Goal: Communication & Community: Share content

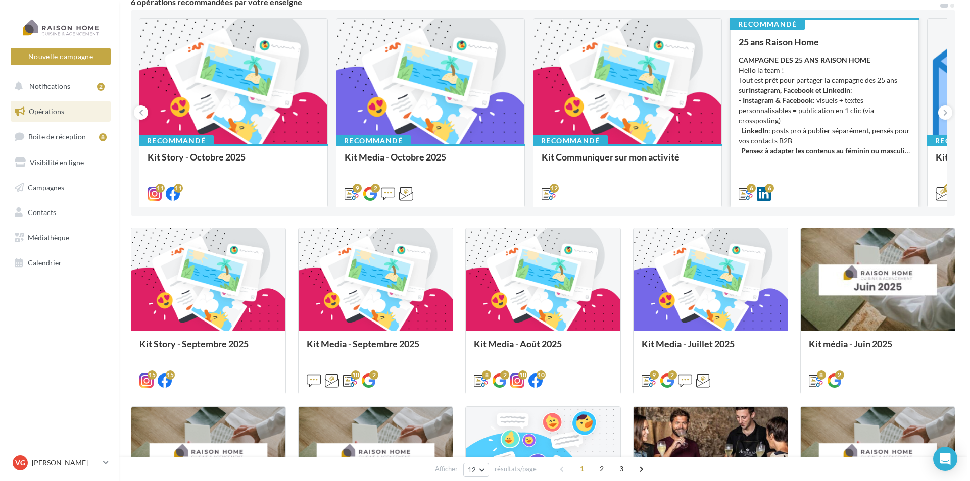
scroll to position [101, 0]
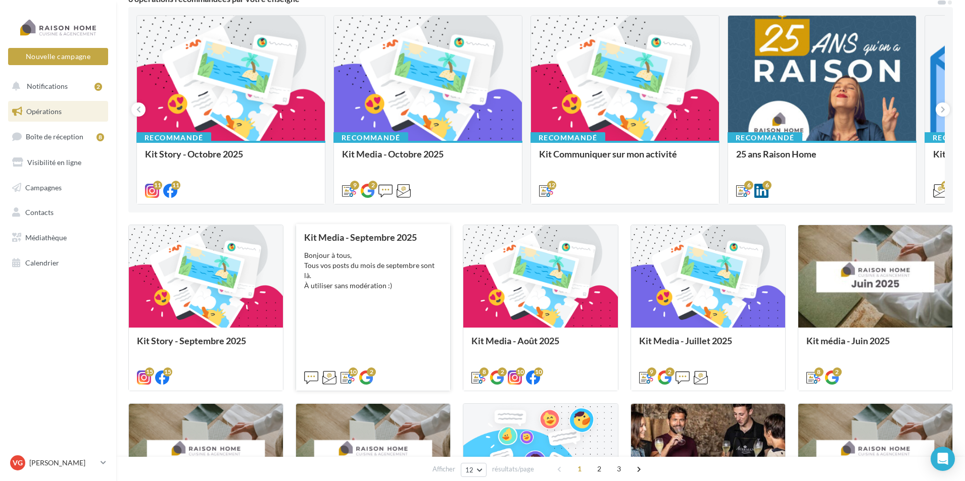
click at [364, 324] on div "Kit Media - Septembre 2025 Bonjour à tous, Tous vos posts du mois de septembre …" at bounding box center [373, 306] width 138 height 149
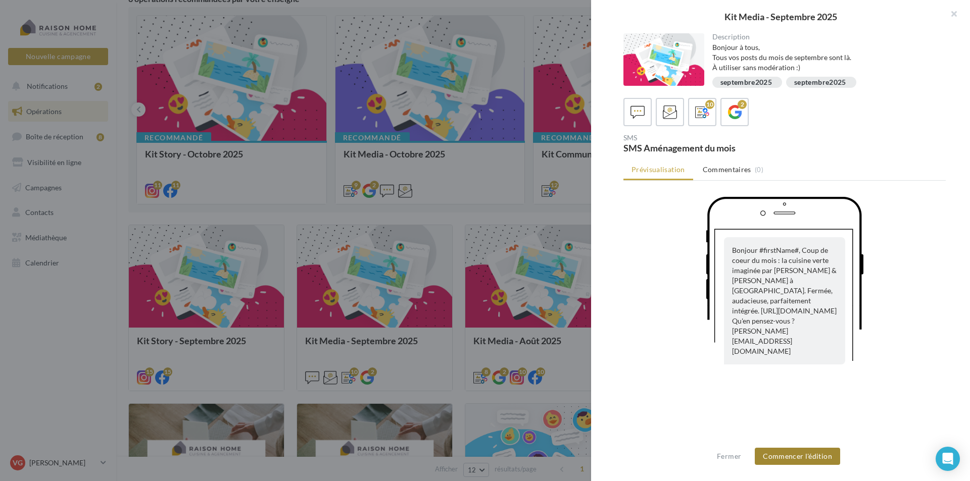
click at [817, 456] on button "Commencer l'édition" at bounding box center [797, 456] width 85 height 17
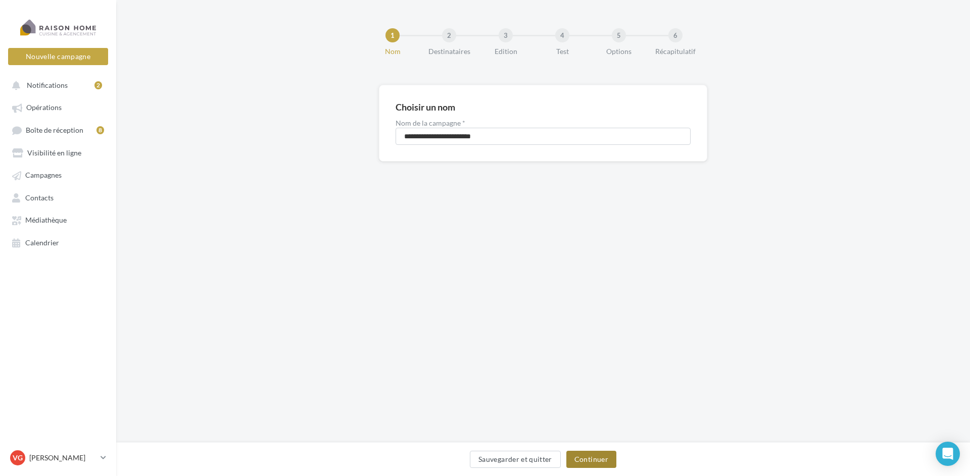
click at [585, 455] on button "Continuer" at bounding box center [591, 459] width 50 height 17
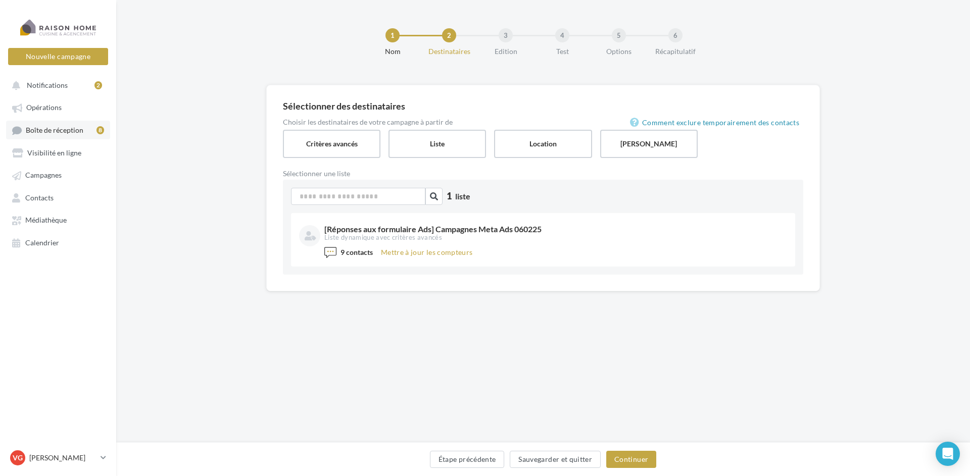
click at [51, 129] on span "Boîte de réception" at bounding box center [55, 130] width 58 height 9
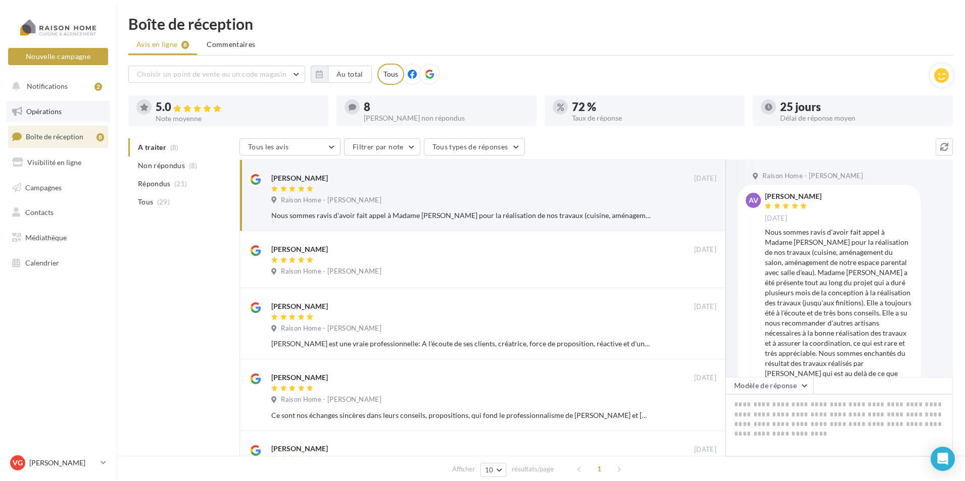
click at [63, 111] on link "Opérations" at bounding box center [58, 111] width 104 height 21
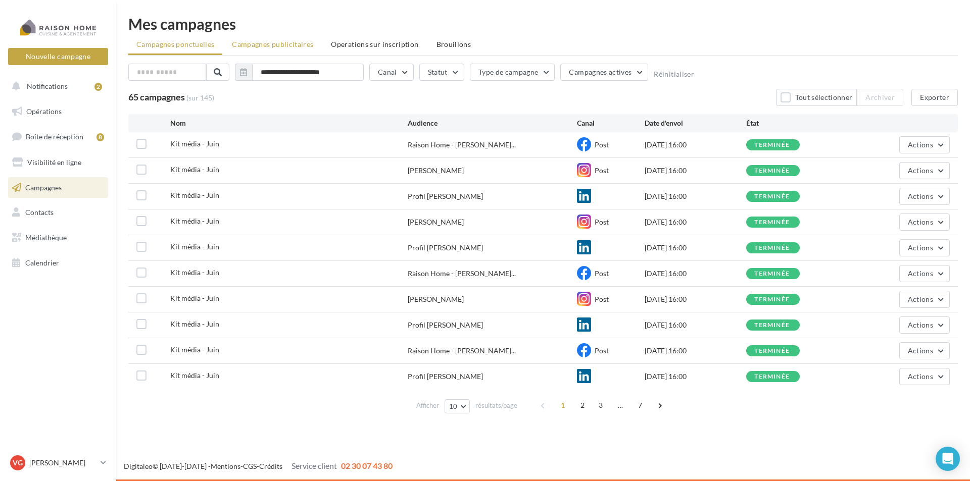
click at [269, 47] on span "Campagnes publicitaires" at bounding box center [272, 44] width 81 height 9
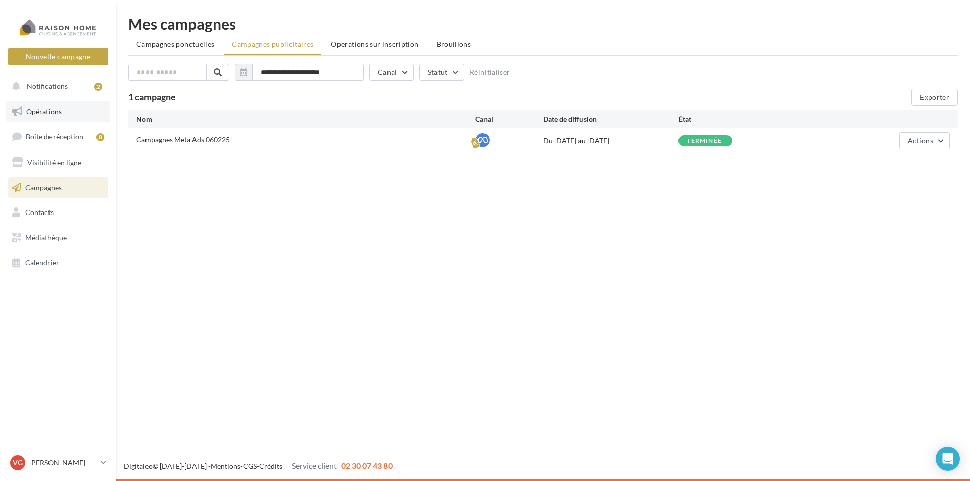
click at [42, 111] on span "Opérations" at bounding box center [43, 111] width 35 height 9
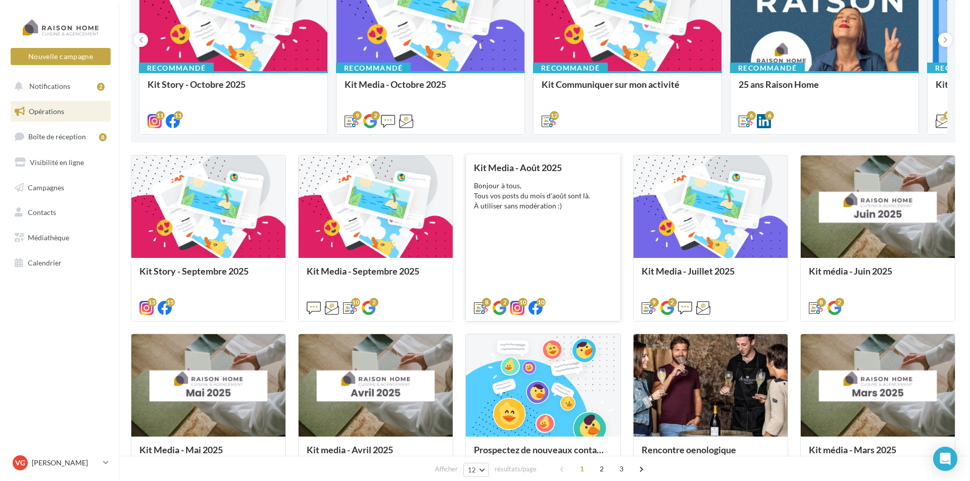
scroll to position [202, 0]
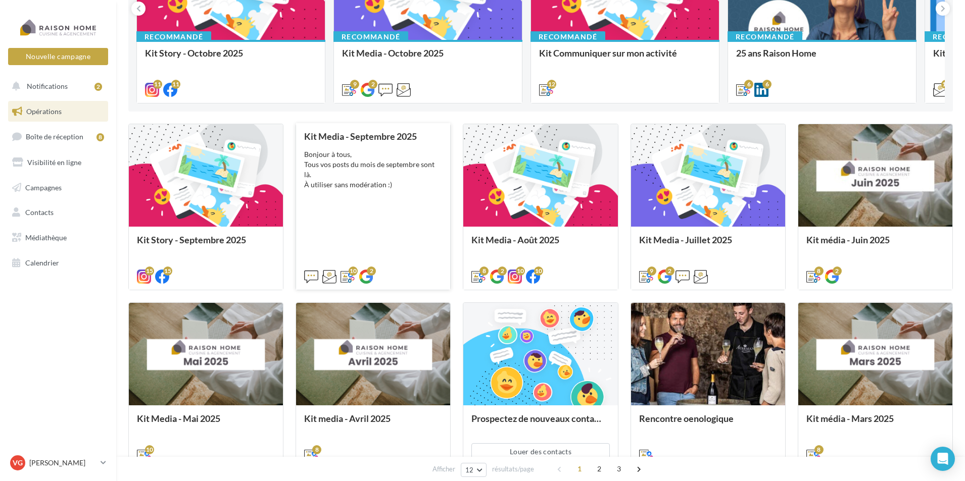
click at [409, 142] on div "Kit Media - [DATE] Bonjour à tous, Tous vos posts du mois de septembre sont là.…" at bounding box center [373, 205] width 138 height 149
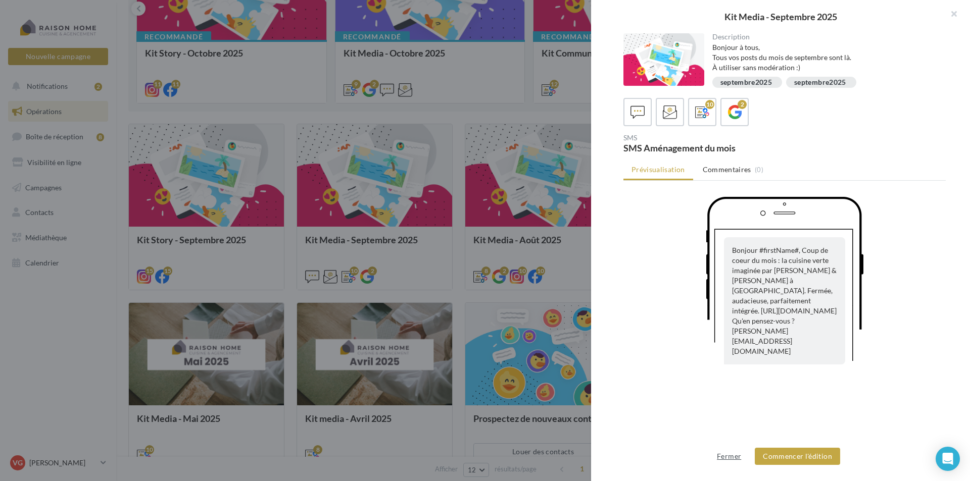
click at [733, 458] on button "Fermer" at bounding box center [729, 456] width 32 height 12
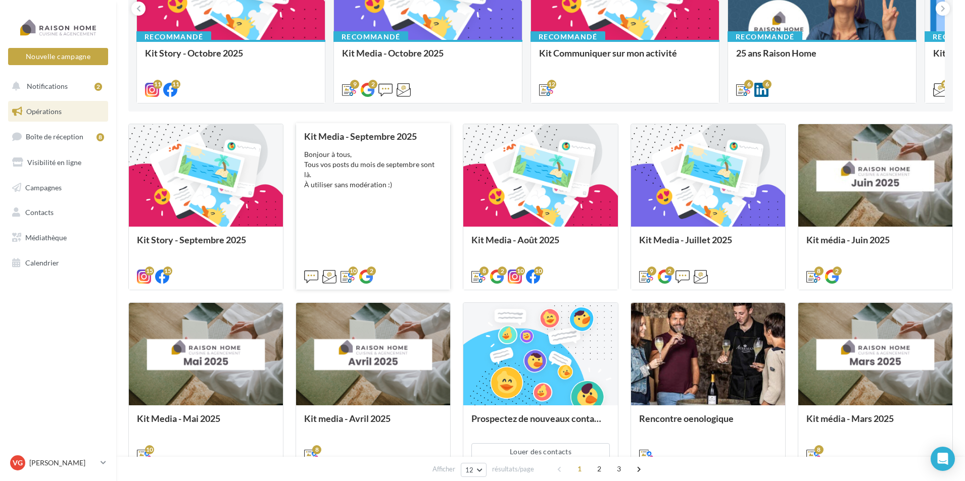
click at [366, 154] on div "Bonjour à tous, Tous vos posts du mois de septembre sont là. À utiliser sans mo…" at bounding box center [373, 169] width 138 height 40
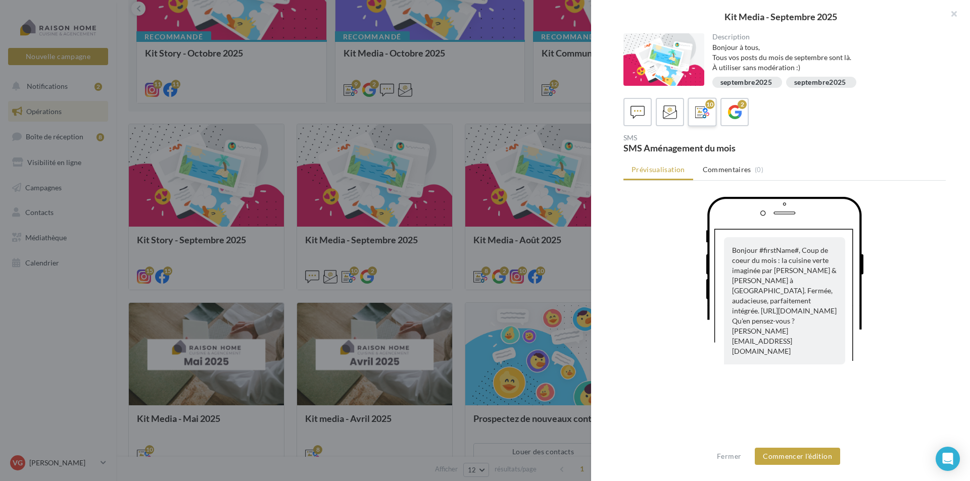
click at [696, 115] on icon at bounding box center [702, 112] width 15 height 15
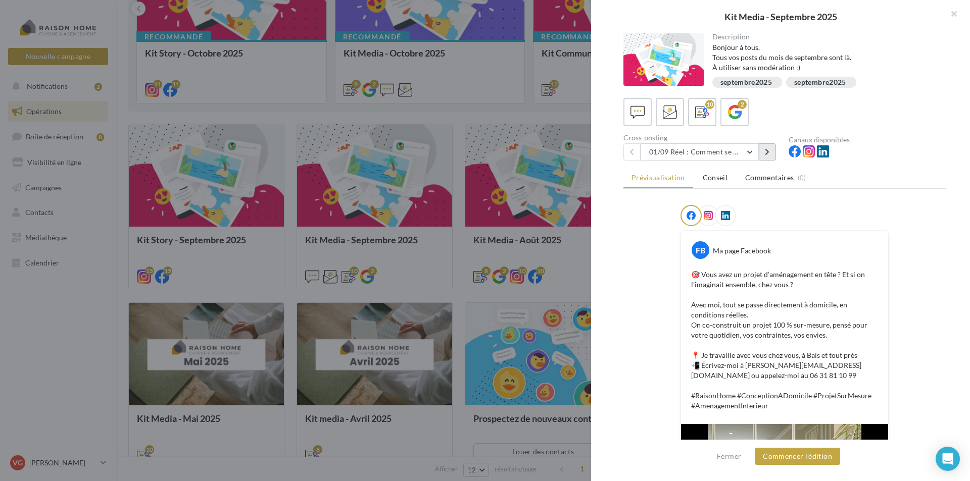
click at [770, 152] on button at bounding box center [767, 151] width 17 height 17
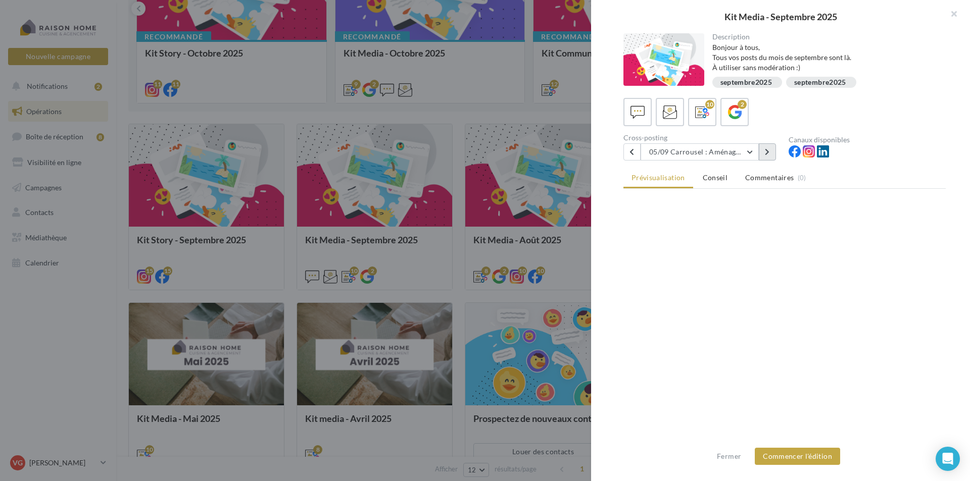
click at [770, 152] on button at bounding box center [767, 151] width 17 height 17
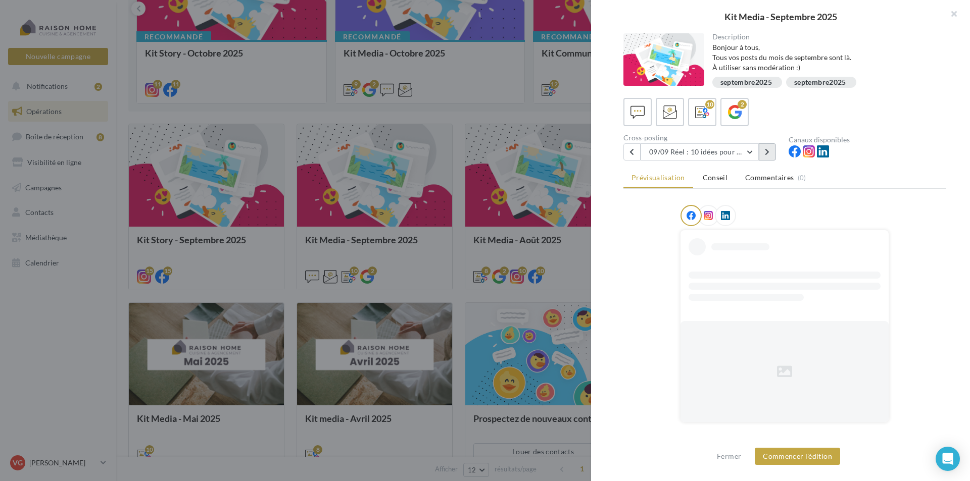
click at [770, 152] on button at bounding box center [767, 151] width 17 height 17
click at [634, 151] on icon at bounding box center [631, 151] width 5 height 7
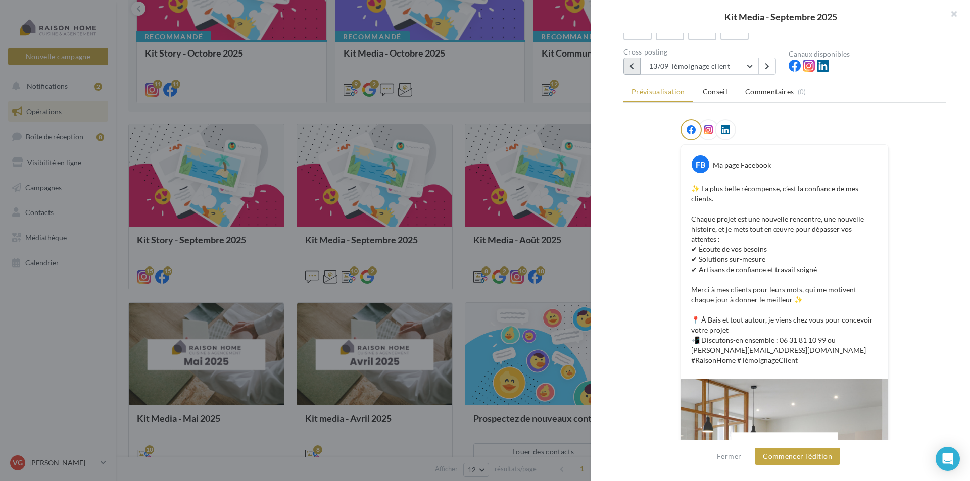
scroll to position [85, 0]
click at [785, 458] on button "Commencer l'édition" at bounding box center [797, 456] width 85 height 17
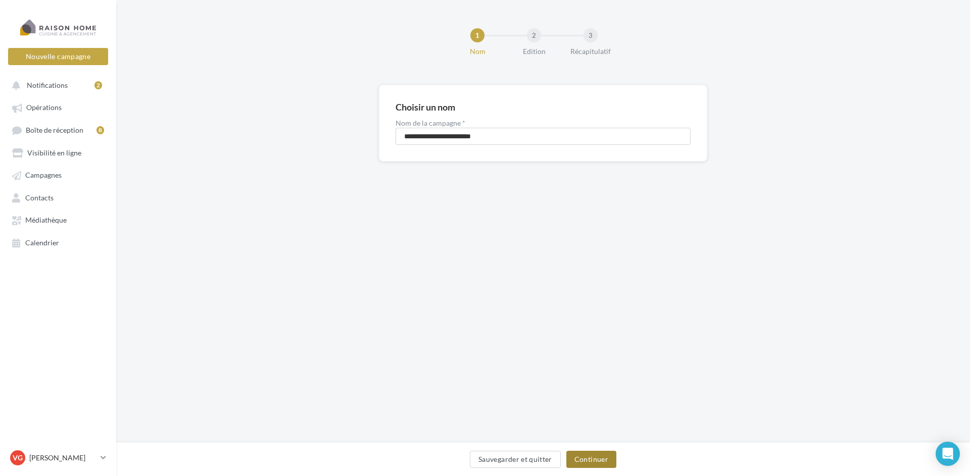
drag, startPoint x: 596, startPoint y: 463, endPoint x: 600, endPoint y: 430, distance: 33.1
click at [596, 464] on button "Continuer" at bounding box center [591, 459] width 50 height 17
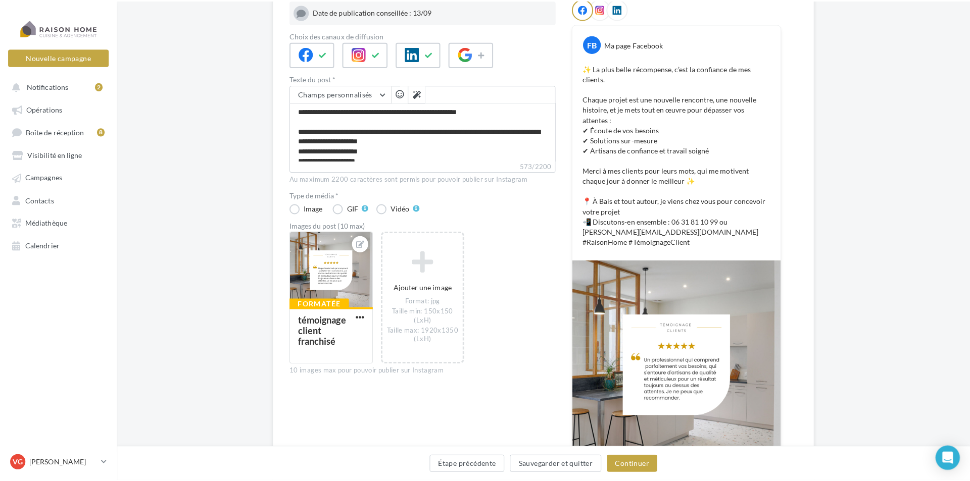
scroll to position [152, 0]
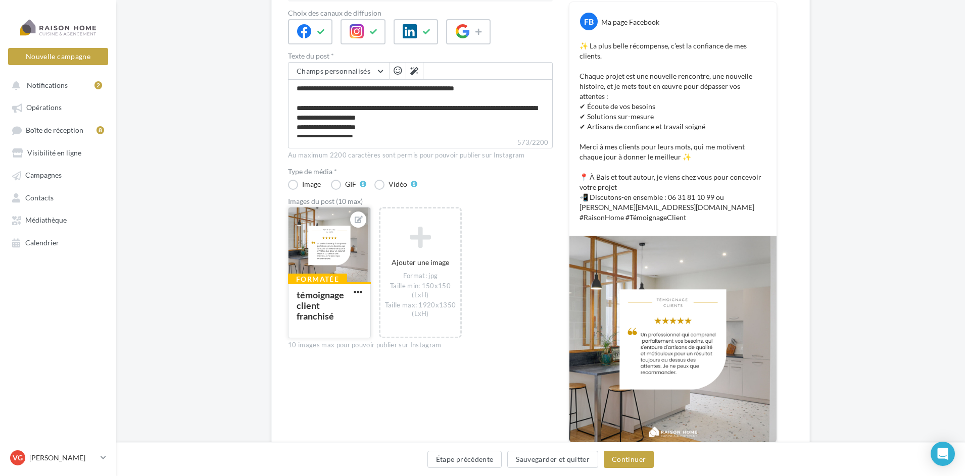
click at [328, 298] on div "témoignage client franchisé" at bounding box center [319, 305] width 47 height 32
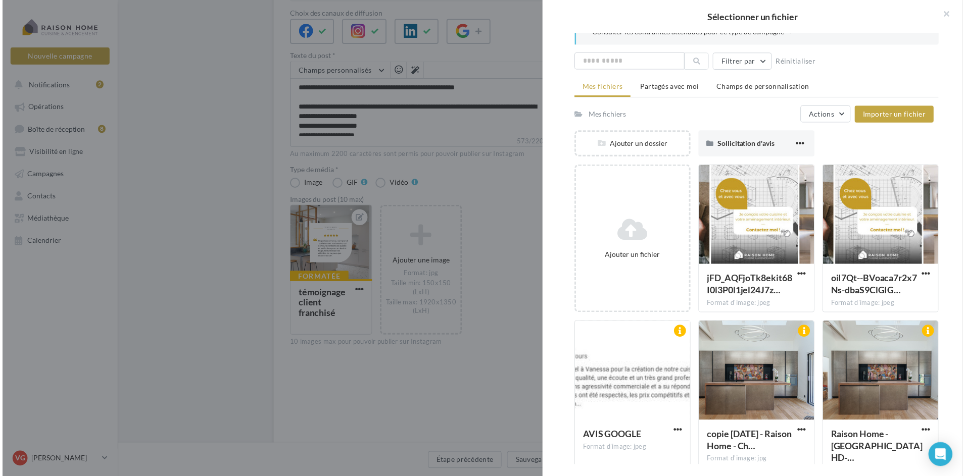
scroll to position [0, 0]
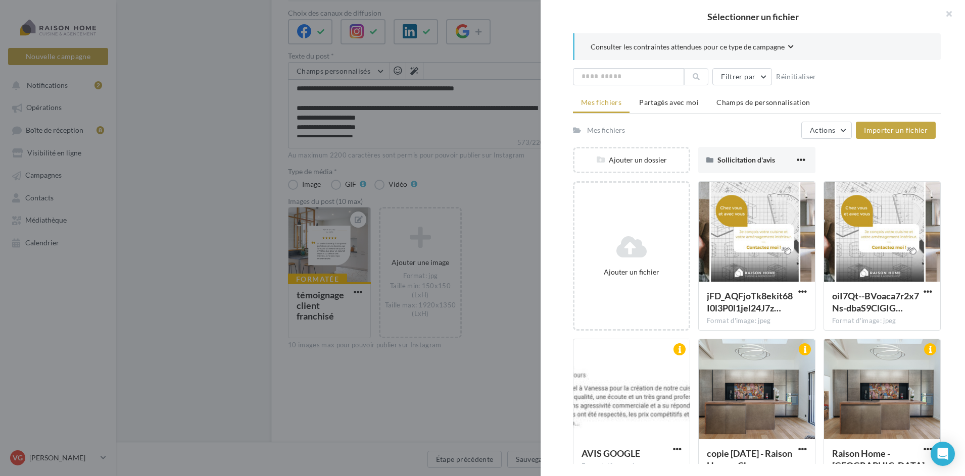
click at [288, 338] on div "Sélectionner un fichier Consulter les contraintes attendues pour ce type de cam…" at bounding box center [329, 338] width 83 height 0
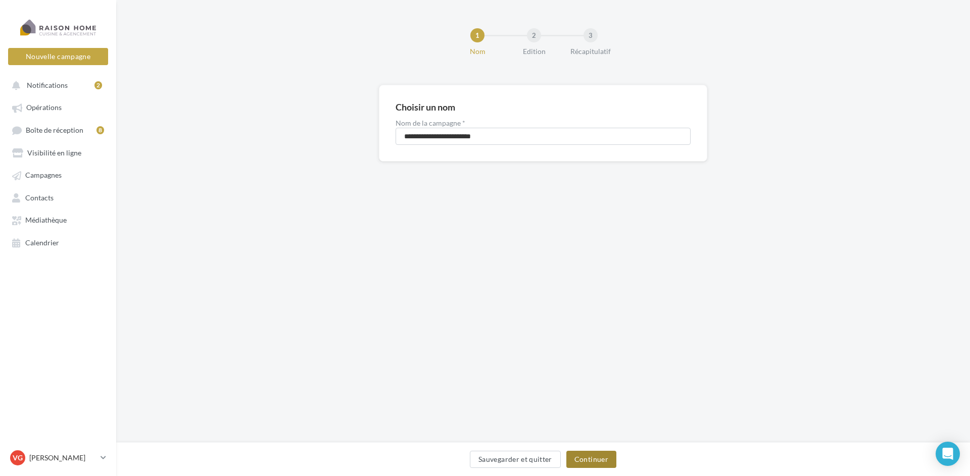
click at [593, 466] on button "Continuer" at bounding box center [591, 459] width 50 height 17
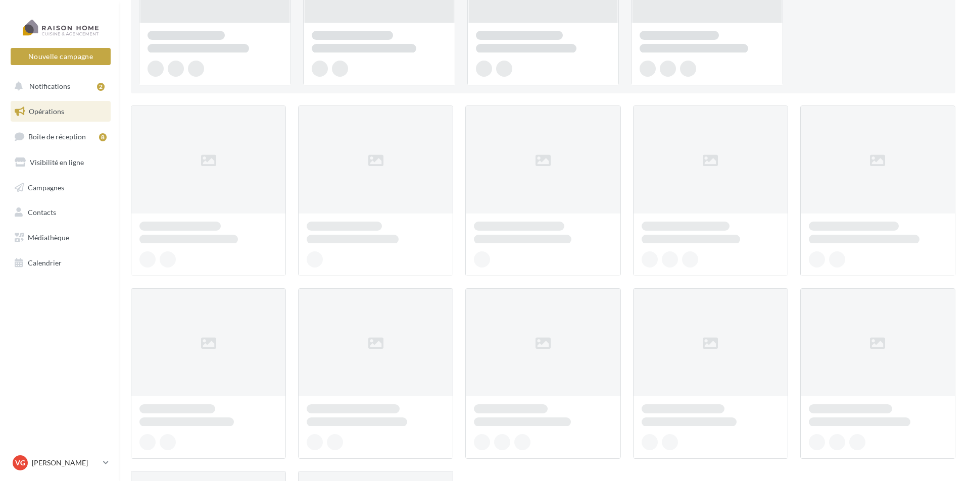
scroll to position [202, 0]
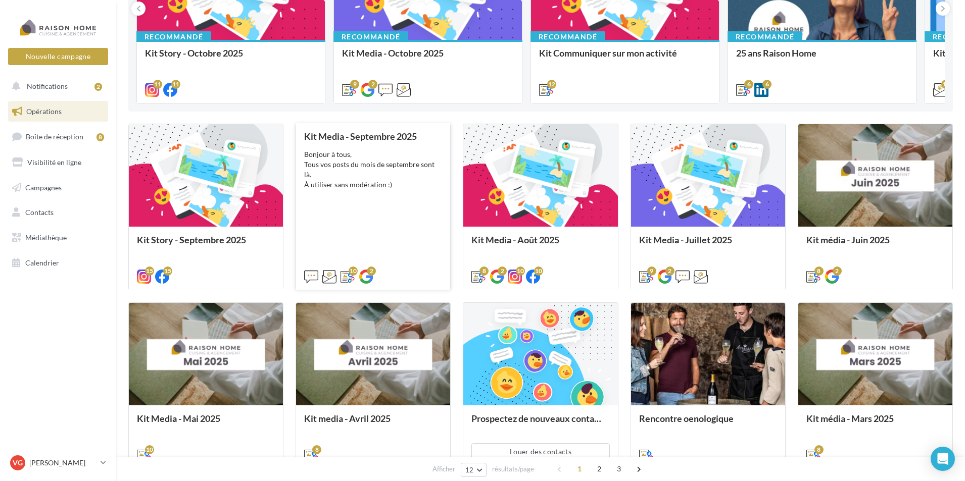
click at [392, 198] on div "Kit Media - Septembre 2025 Bonjour à tous, Tous vos posts du mois de septembre …" at bounding box center [373, 205] width 138 height 149
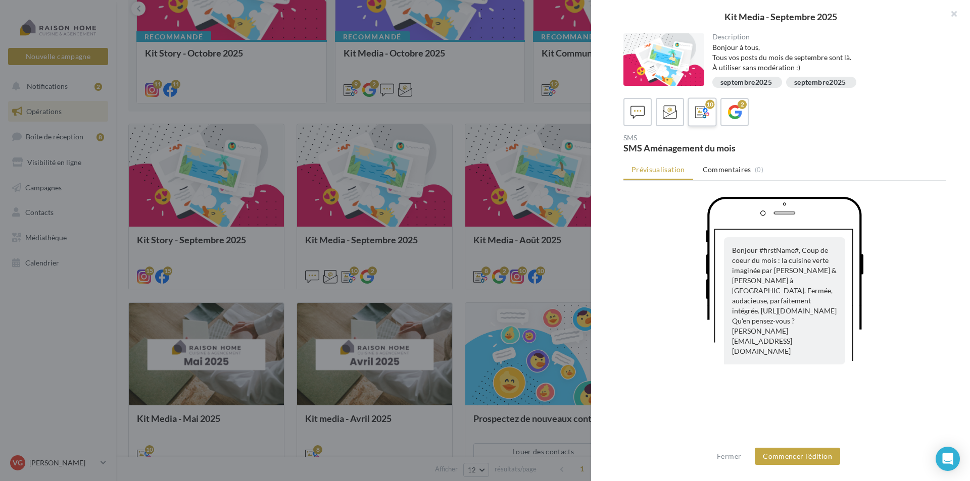
click at [698, 112] on icon at bounding box center [702, 112] width 15 height 15
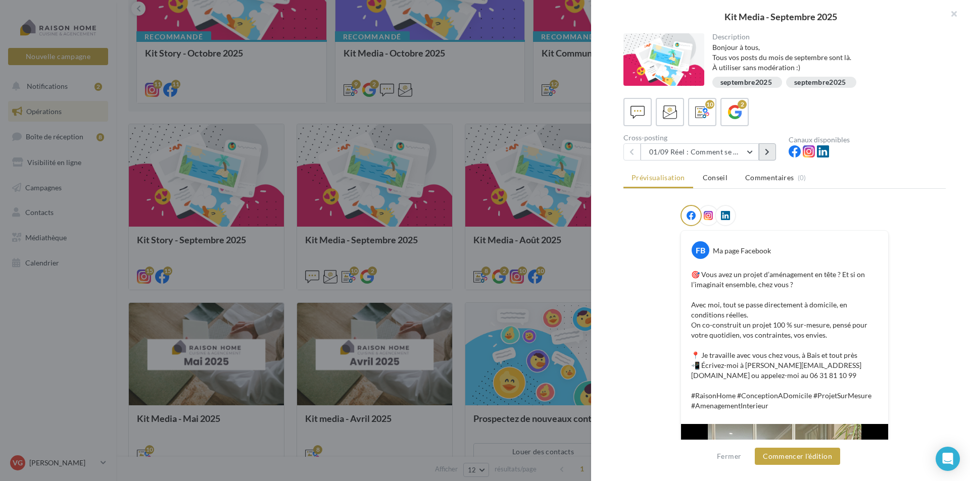
click at [770, 154] on button at bounding box center [767, 151] width 17 height 17
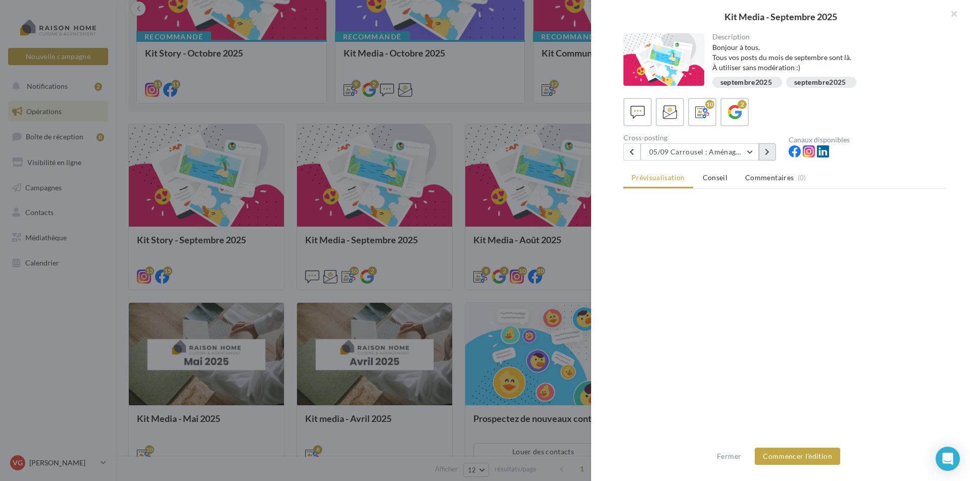
click at [770, 154] on button at bounding box center [767, 151] width 17 height 17
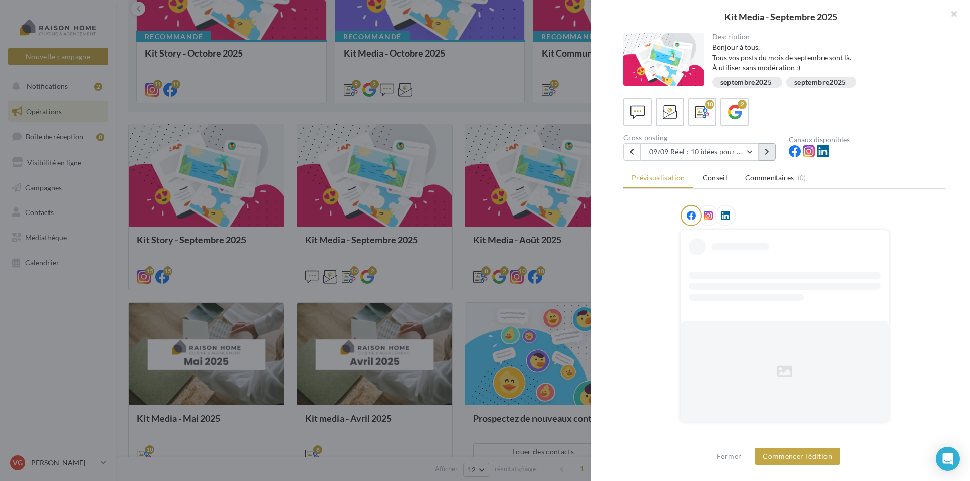
click at [770, 154] on button at bounding box center [767, 151] width 17 height 17
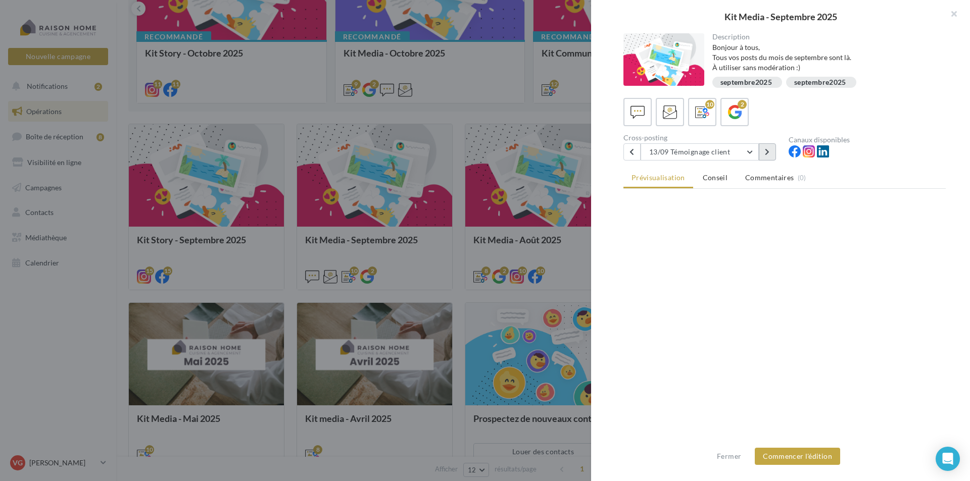
click at [770, 154] on button at bounding box center [767, 151] width 17 height 17
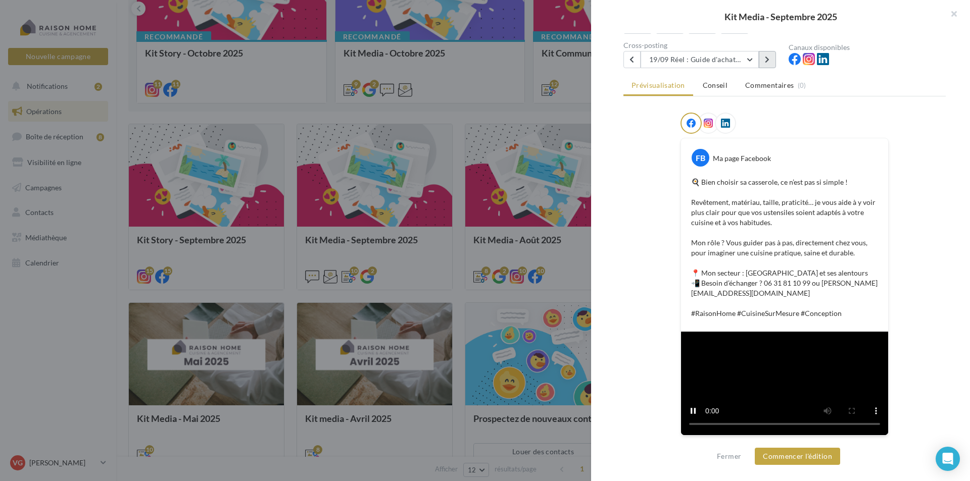
scroll to position [262, 0]
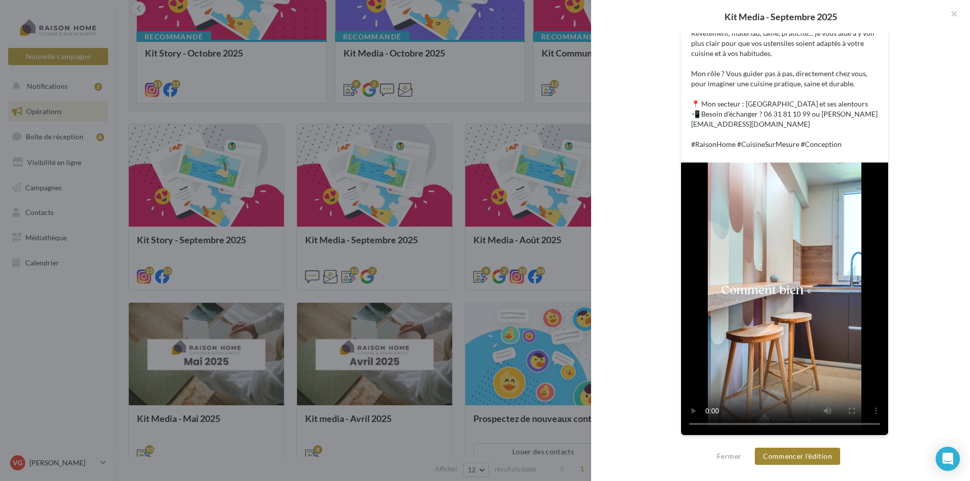
click at [790, 461] on button "Commencer l'édition" at bounding box center [797, 456] width 85 height 17
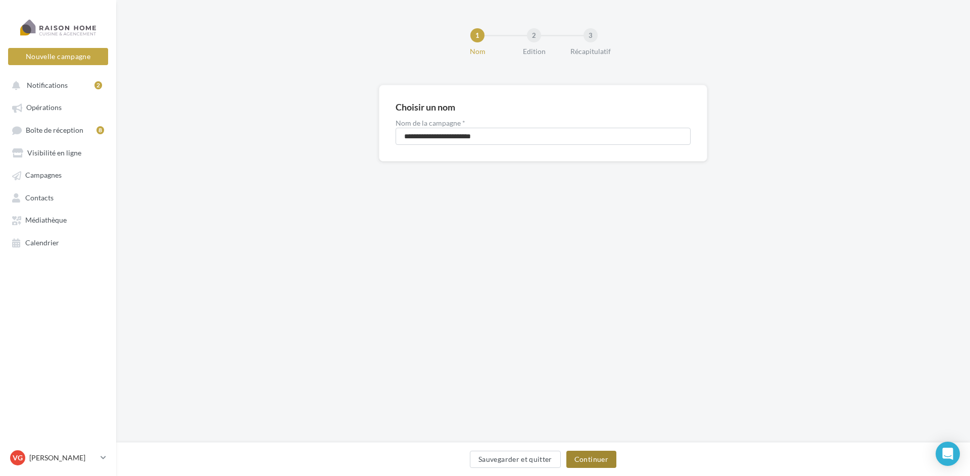
click at [602, 464] on button "Continuer" at bounding box center [591, 459] width 50 height 17
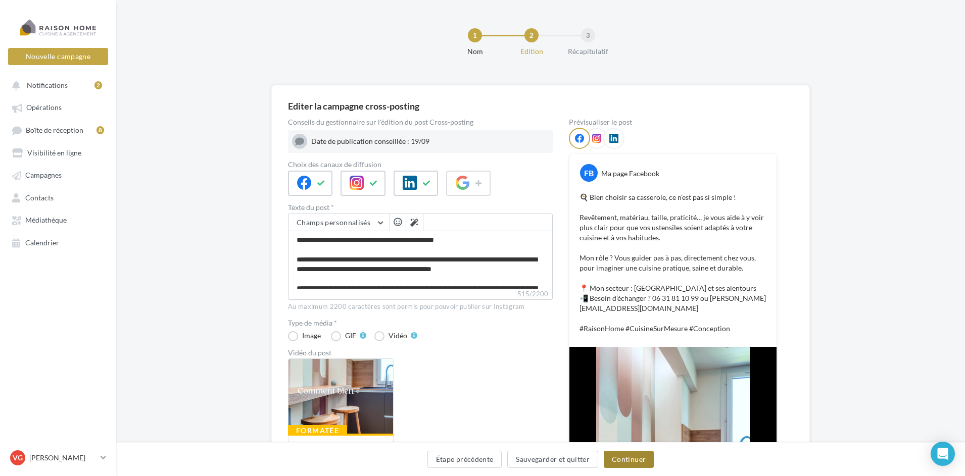
click at [637, 463] on button "Continuer" at bounding box center [629, 459] width 50 height 17
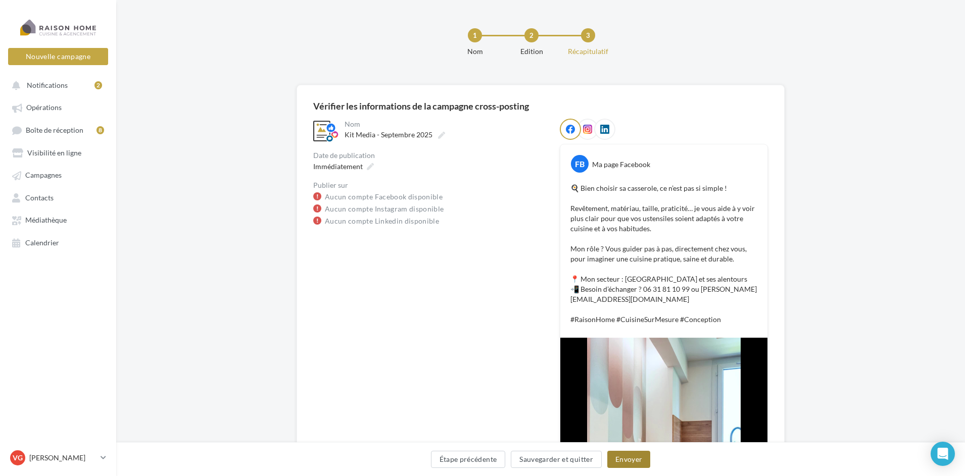
click at [627, 463] on button "Envoyer" at bounding box center [628, 459] width 43 height 17
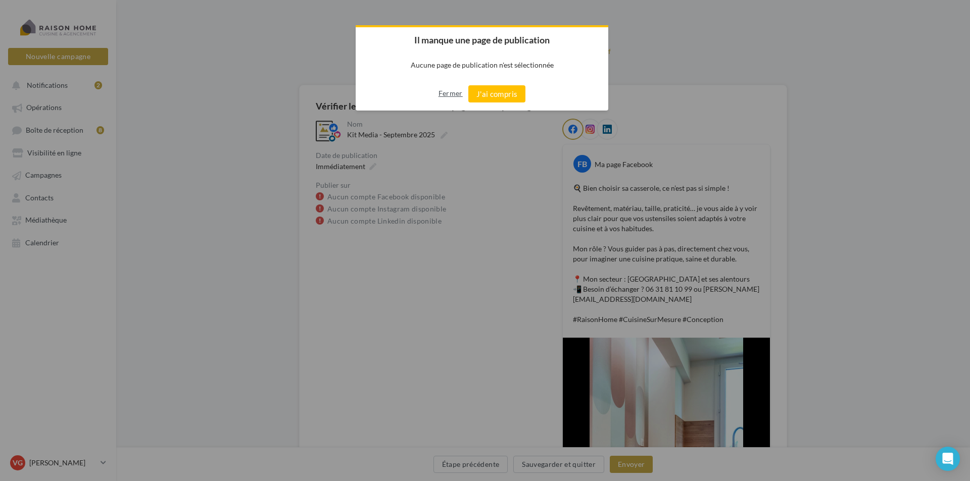
click at [442, 95] on button "Fermer" at bounding box center [450, 93] width 24 height 16
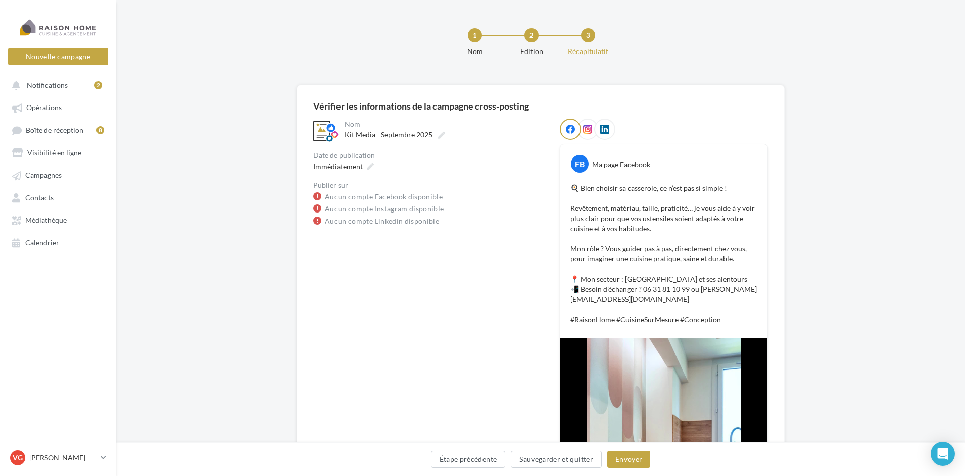
click at [568, 131] on icon at bounding box center [570, 129] width 9 height 9
click at [585, 133] on icon at bounding box center [587, 129] width 9 height 9
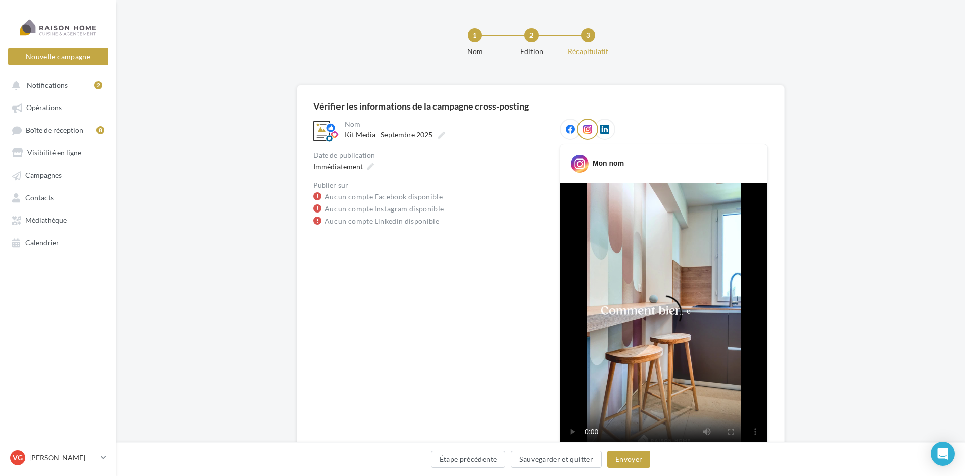
click at [570, 132] on icon at bounding box center [570, 129] width 9 height 9
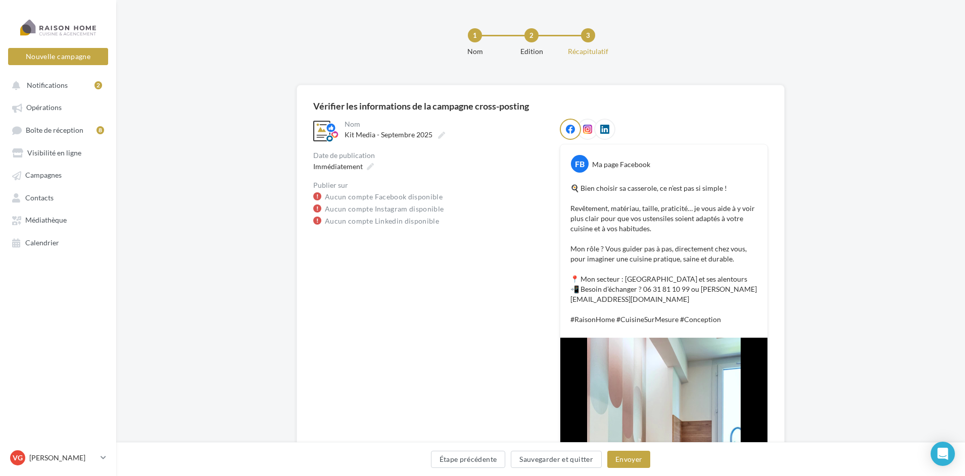
click at [591, 129] on icon at bounding box center [587, 129] width 9 height 9
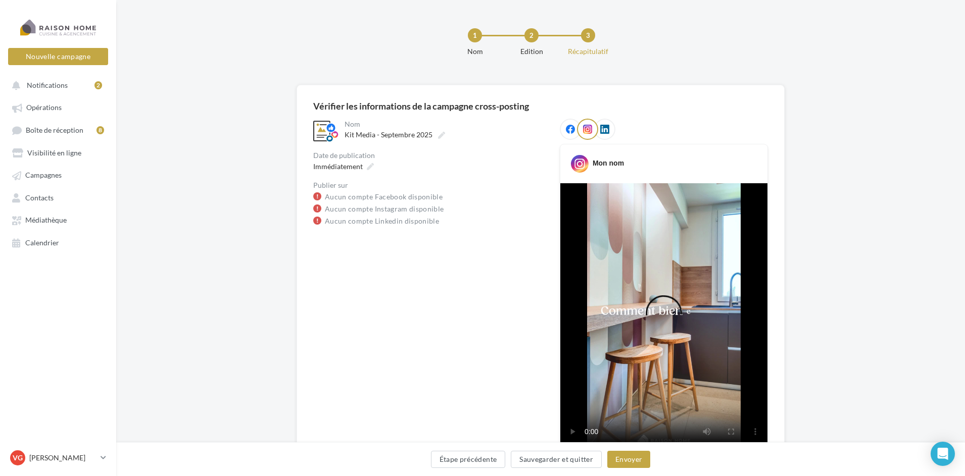
click at [570, 132] on icon at bounding box center [570, 129] width 9 height 9
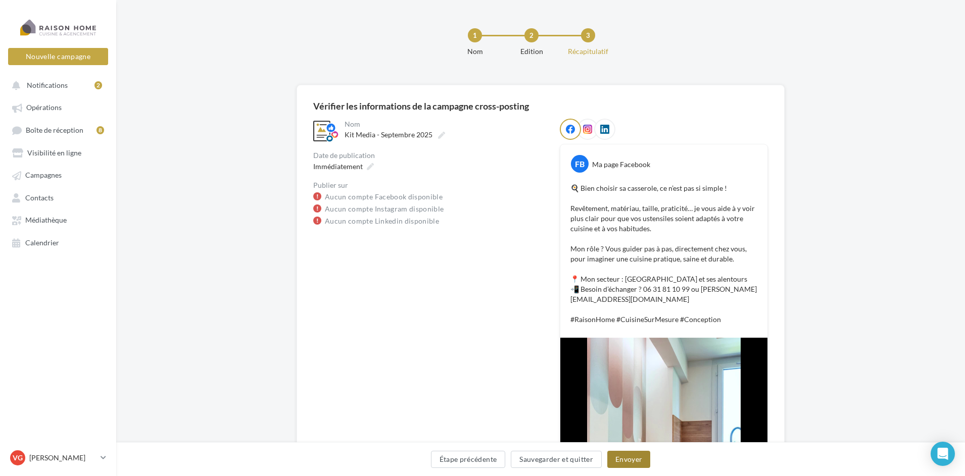
click at [629, 462] on button "Envoyer" at bounding box center [628, 459] width 43 height 17
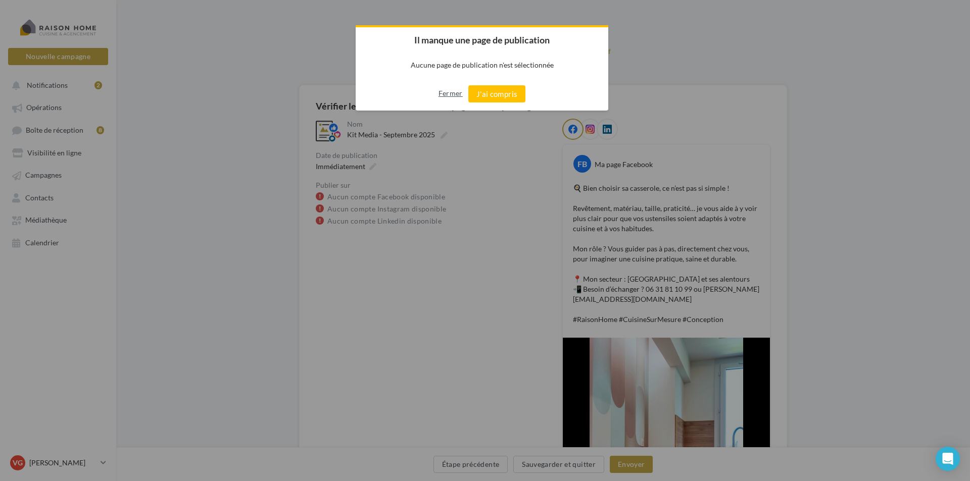
click at [452, 93] on button "Fermer" at bounding box center [450, 93] width 24 height 16
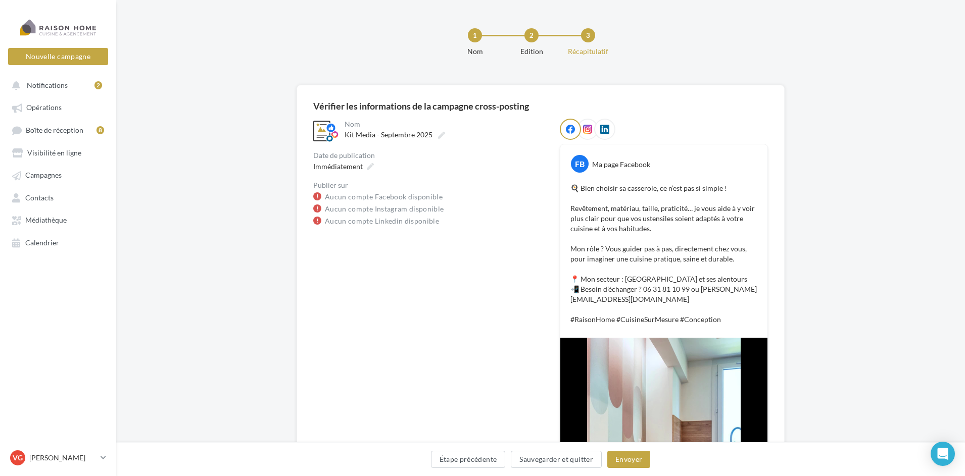
click at [798, 86] on div "**********" at bounding box center [540, 379] width 848 height 588
